Goal: Communication & Community: Answer question/provide support

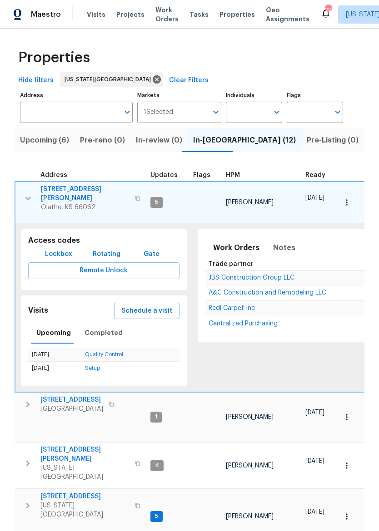
click at [24, 193] on icon "button" at bounding box center [28, 198] width 11 height 11
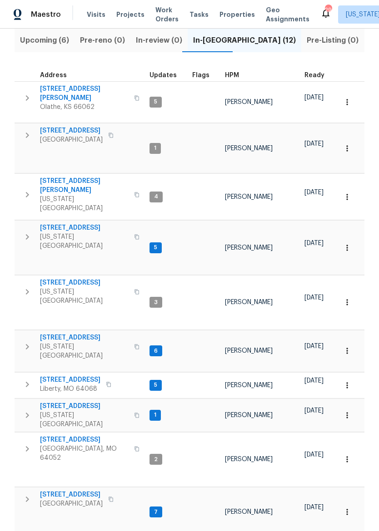
scroll to position [99, 0]
click at [63, 491] on span "[STREET_ADDRESS]" at bounding box center [71, 495] width 63 height 9
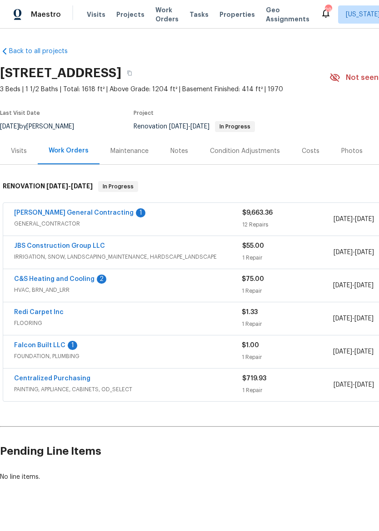
click at [51, 214] on link "Nicholson General Contracting" at bounding box center [73, 213] width 119 height 6
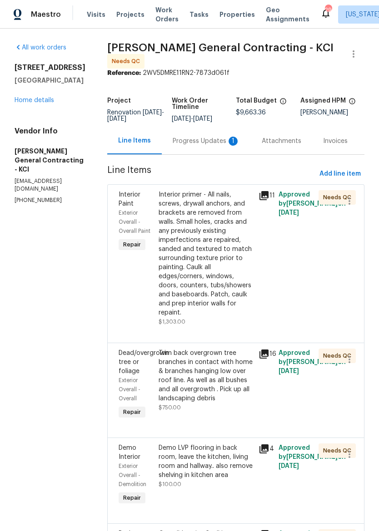
click at [219, 146] on div "Progress Updates 1" at bounding box center [206, 141] width 67 height 9
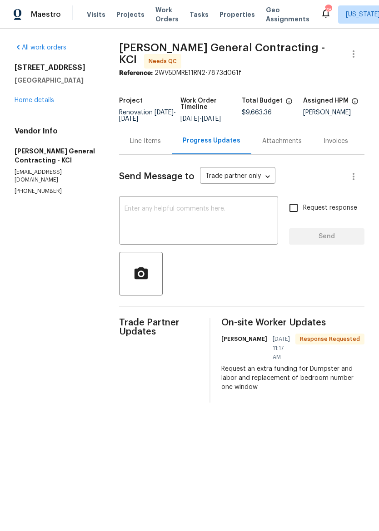
click at [157, 142] on div "Line Items" at bounding box center [145, 141] width 53 height 27
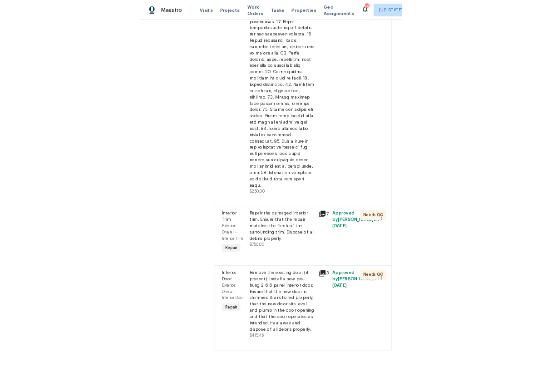
scroll to position [1815, 0]
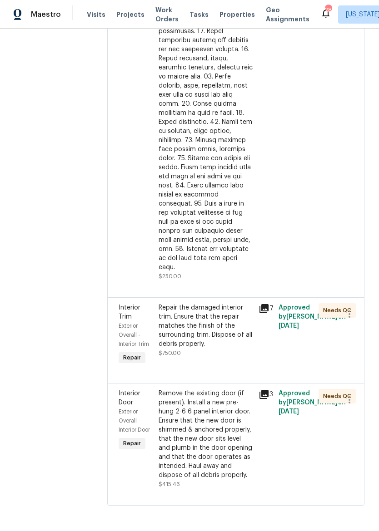
click at [225, 318] on div "Repair the damaged interior trim. Ensure that the repair matches the finish of …" at bounding box center [206, 325] width 94 height 45
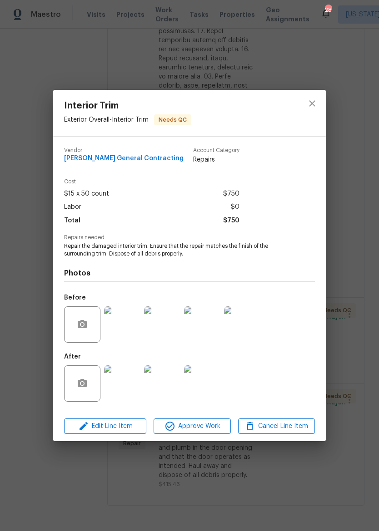
click at [129, 326] on img at bounding box center [122, 325] width 36 height 36
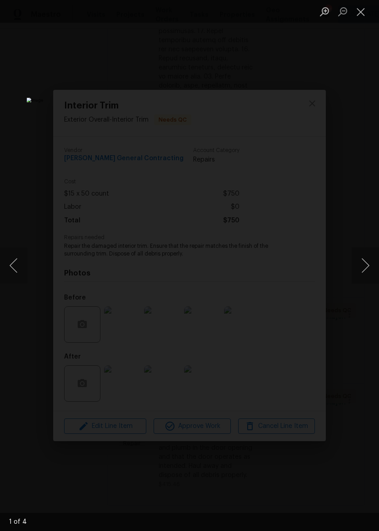
click at [369, 261] on button "Next image" at bounding box center [365, 266] width 27 height 36
click at [367, 263] on button "Next image" at bounding box center [365, 266] width 27 height 36
click at [362, 14] on button "Close lightbox" at bounding box center [361, 12] width 18 height 16
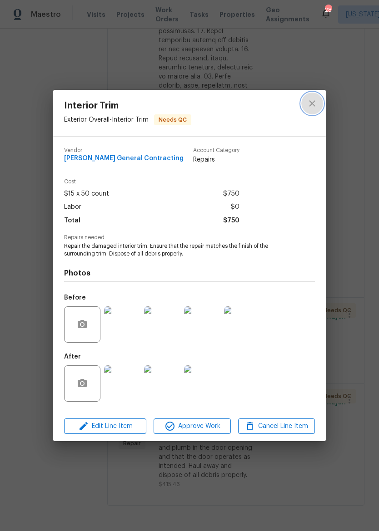
click at [316, 109] on button "close" at bounding box center [312, 104] width 22 height 22
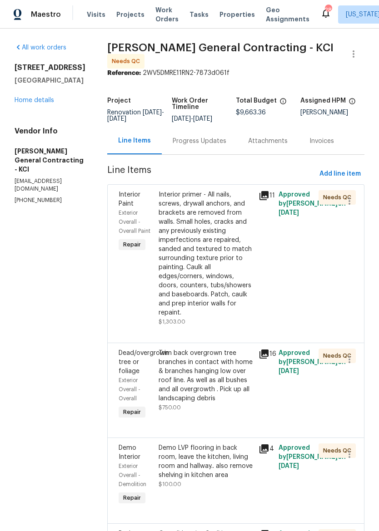
scroll to position [0, 0]
click at [218, 146] on div "Progress Updates" at bounding box center [200, 141] width 54 height 9
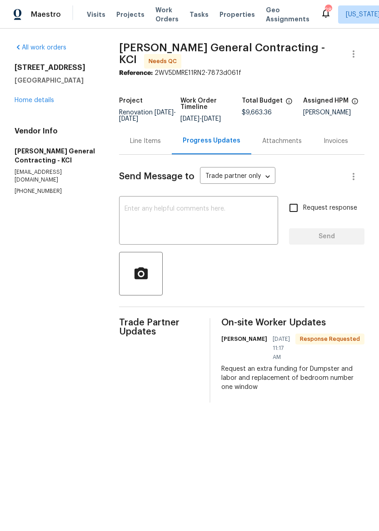
click at [237, 217] on textarea at bounding box center [198, 222] width 148 height 32
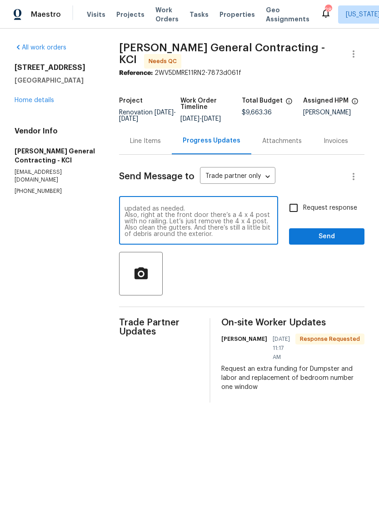
scroll to position [95, 0]
type textarea "A couple things I would like to add on. In the basement laundry room we need a …"
click at [342, 242] on span "Send" at bounding box center [326, 236] width 61 height 11
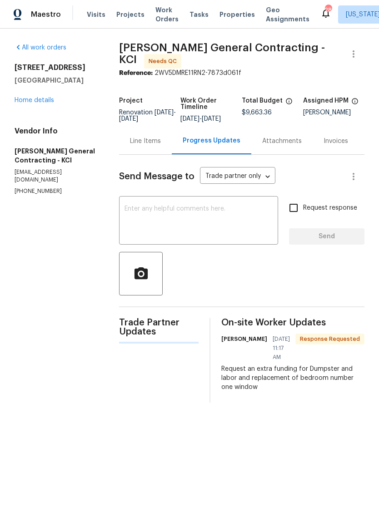
scroll to position [0, 0]
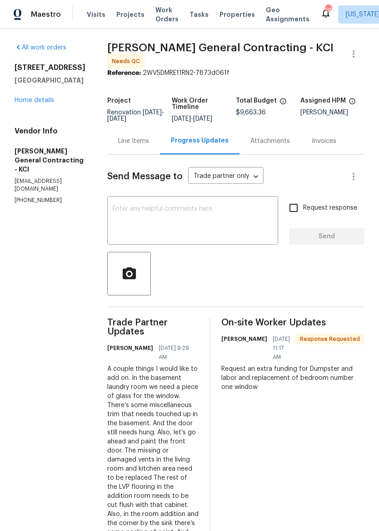
click at [28, 103] on link "Home details" at bounding box center [35, 100] width 40 height 6
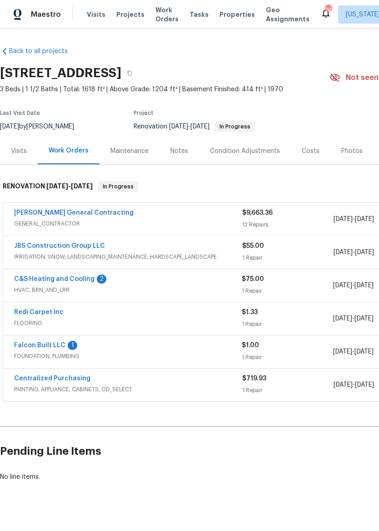
click at [34, 279] on link "C&S Heating and Cooling" at bounding box center [54, 279] width 80 height 6
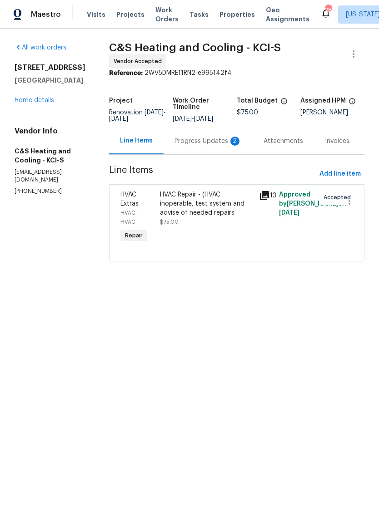
click at [215, 146] on div "Progress Updates 2" at bounding box center [207, 141] width 67 height 9
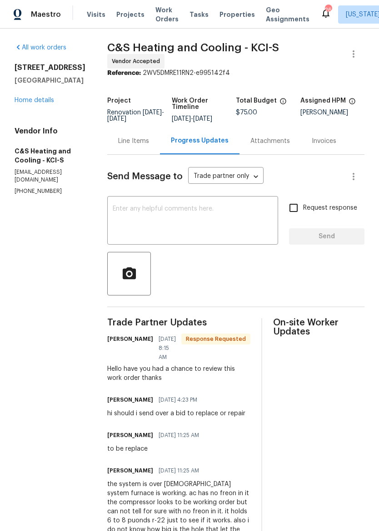
click at [234, 223] on textarea at bounding box center [193, 222] width 160 height 32
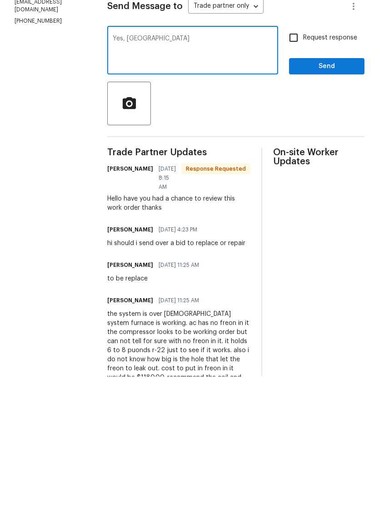
scroll to position [15, 0]
type textarea "Yes, can you send over a bit to replace it?"
click at [345, 216] on span "Send" at bounding box center [326, 221] width 61 height 11
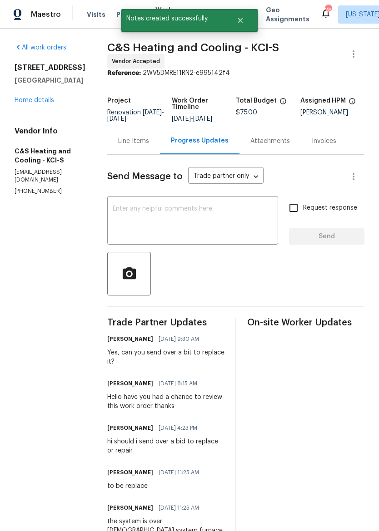
click at [53, 99] on link "Home details" at bounding box center [35, 100] width 40 height 6
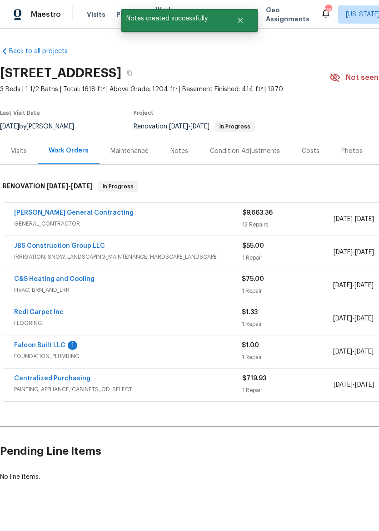
click at [23, 348] on link "Falcon Built LLC" at bounding box center [39, 346] width 51 height 6
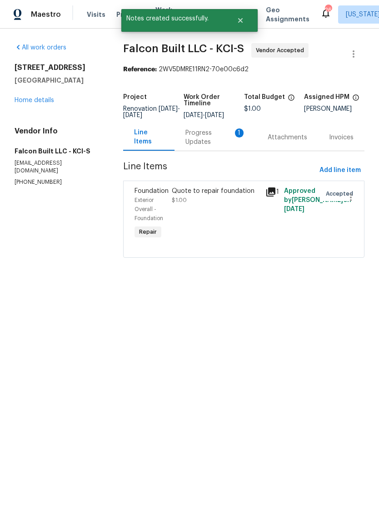
click at [201, 141] on div "Progress Updates 1" at bounding box center [215, 138] width 60 height 18
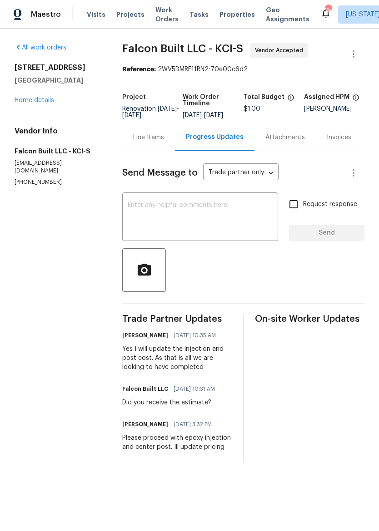
click at [173, 211] on textarea at bounding box center [200, 218] width 145 height 32
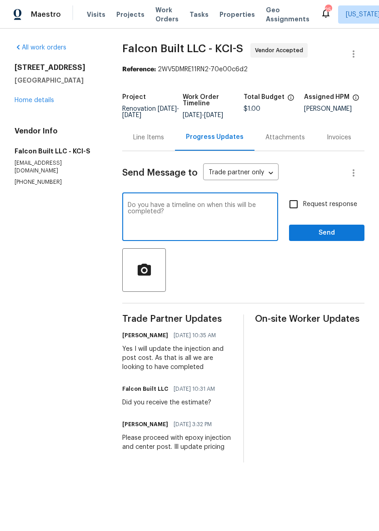
type textarea "Do you have a timeline on when this will be completed?"
click at [338, 238] on span "Send" at bounding box center [326, 233] width 61 height 11
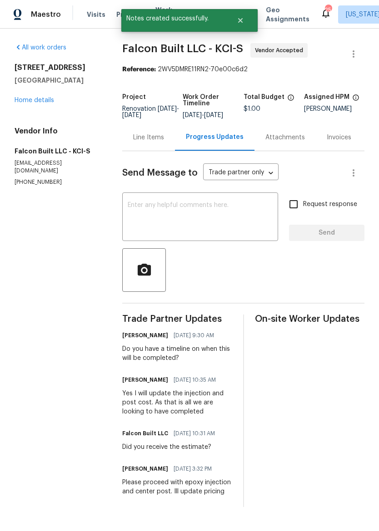
click at [19, 100] on link "Home details" at bounding box center [35, 100] width 40 height 6
